Goal: Transaction & Acquisition: Purchase product/service

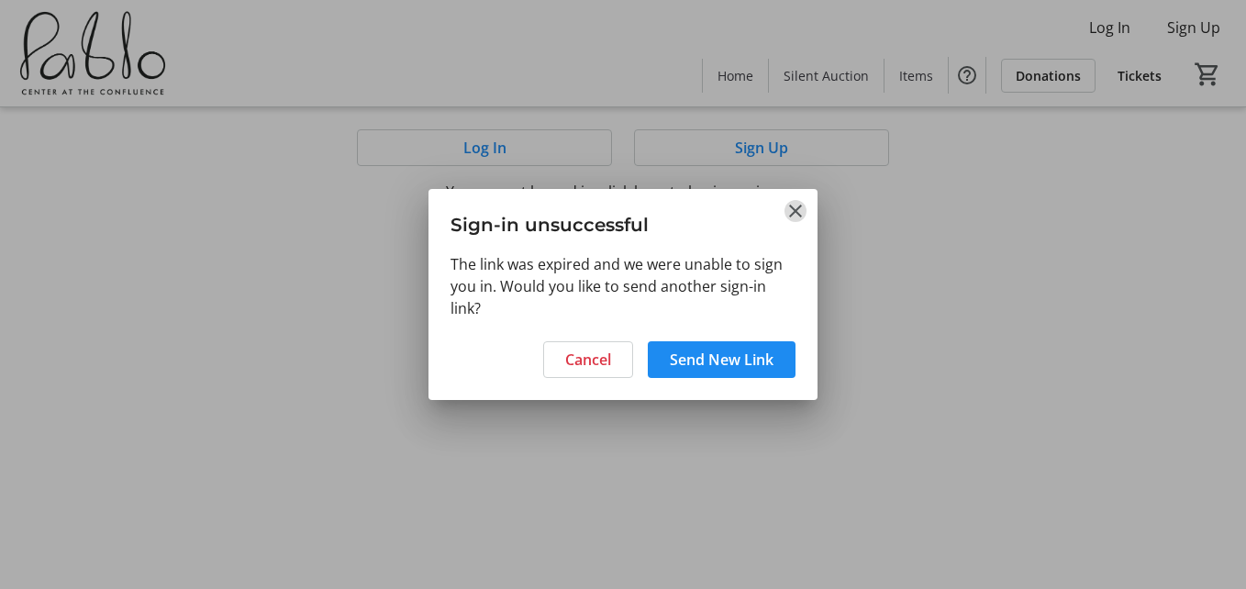
click at [796, 210] on mat-icon "Close" at bounding box center [795, 211] width 22 height 22
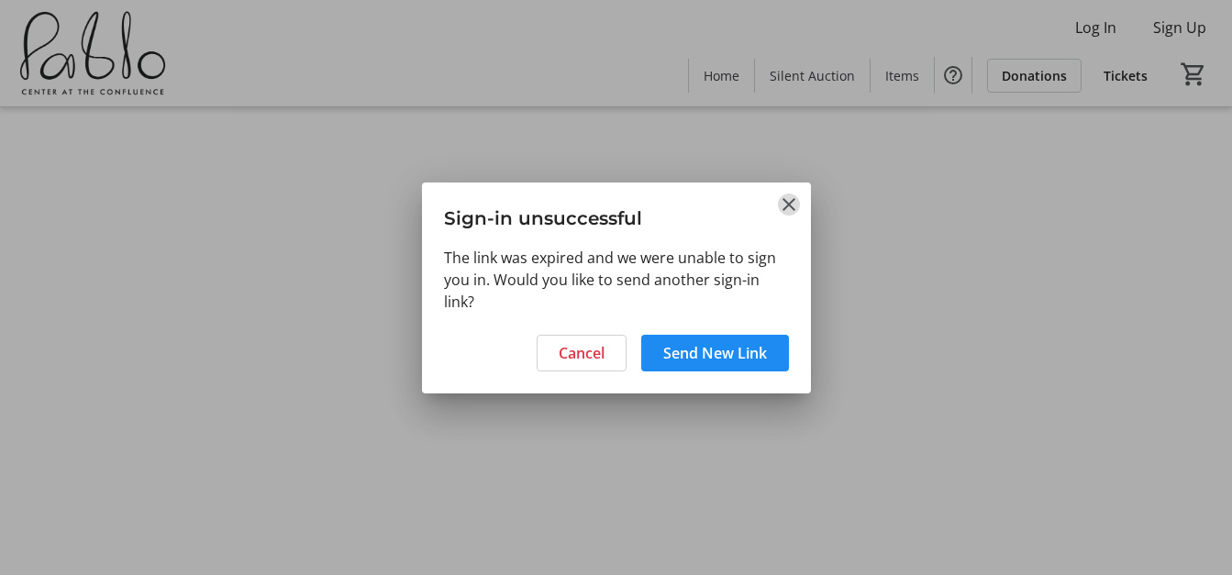
click at [799, 203] on mat-icon "Close" at bounding box center [789, 205] width 22 height 22
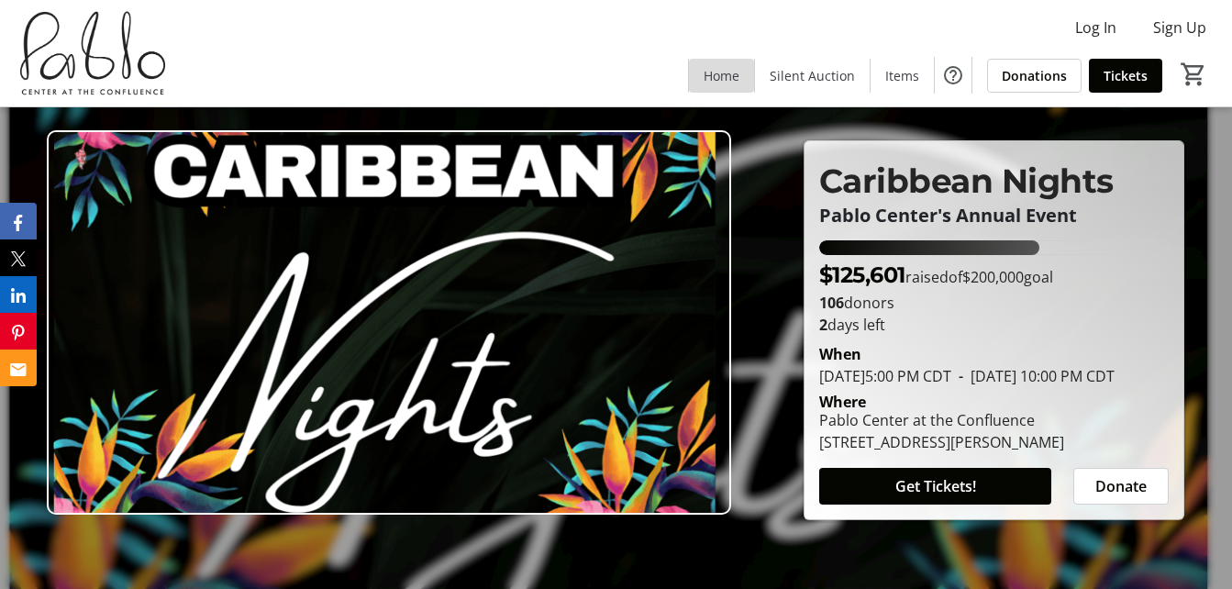
click at [728, 76] on span "Home" at bounding box center [722, 75] width 36 height 19
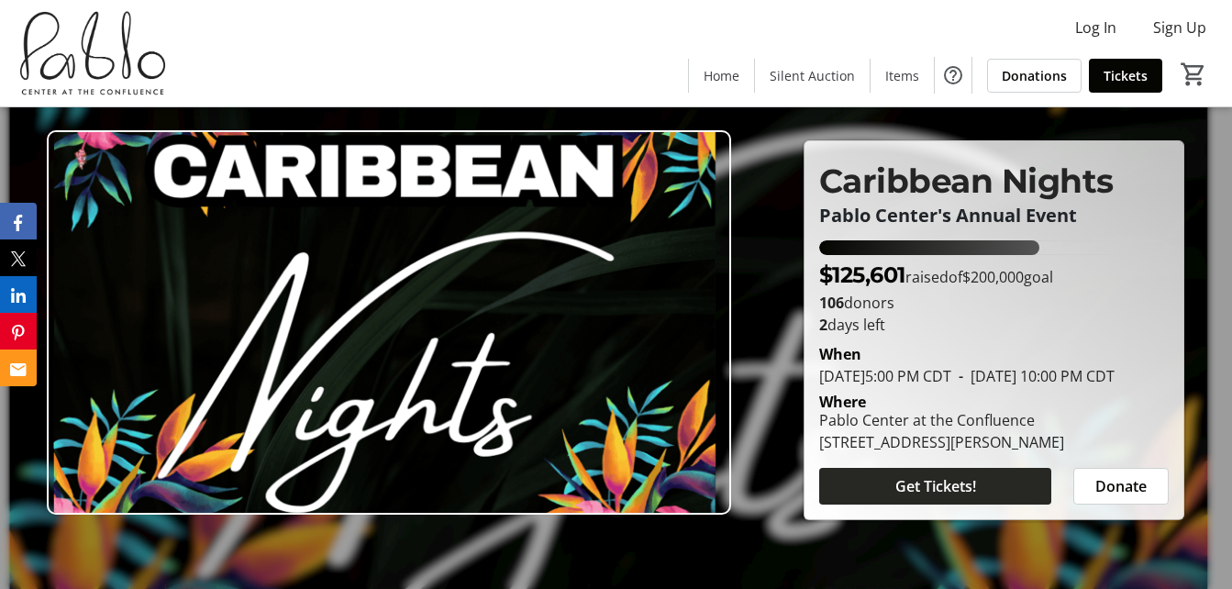
click at [934, 485] on span "Get Tickets!" at bounding box center [935, 486] width 81 height 22
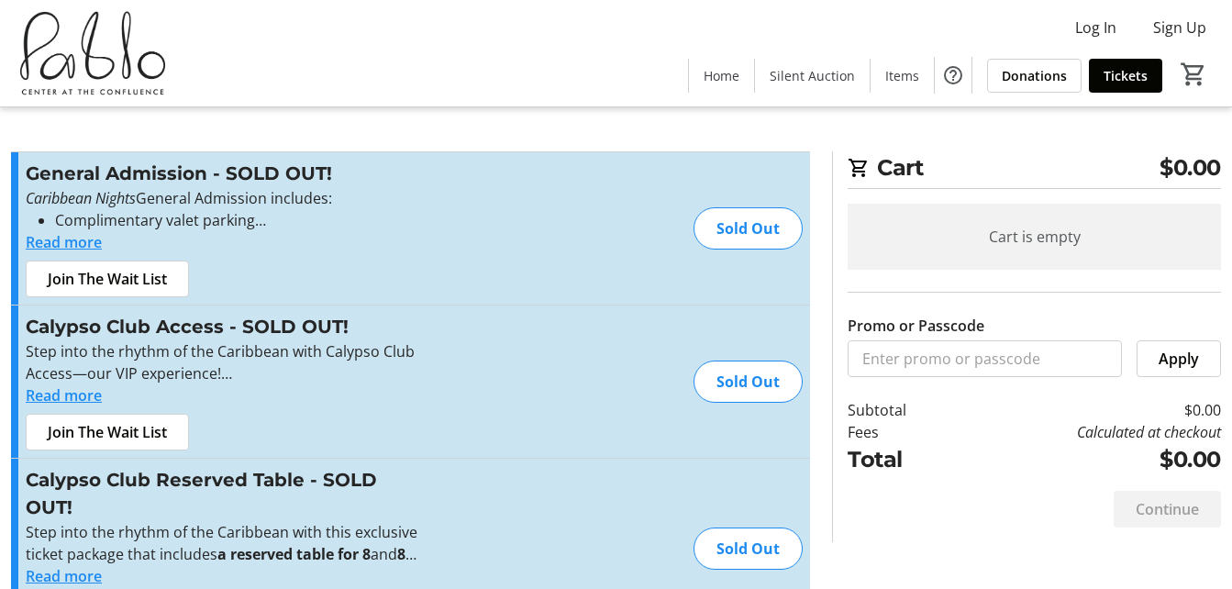
click at [83, 396] on button "Read more" at bounding box center [64, 395] width 76 height 22
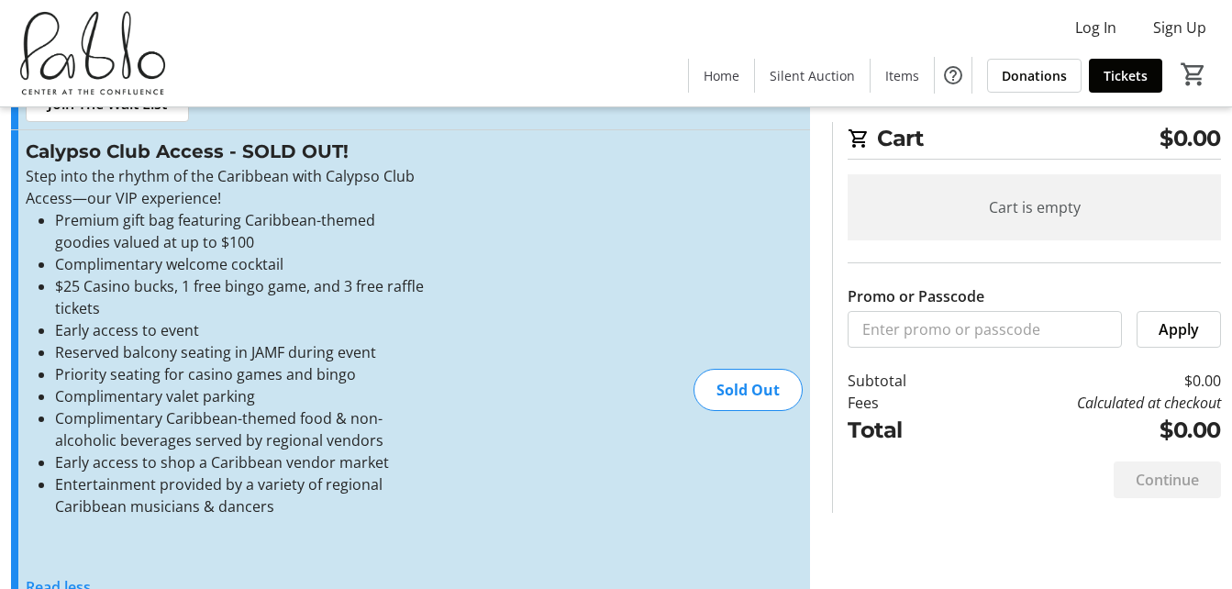
scroll to position [172, 0]
